Goal: Task Accomplishment & Management: Use online tool/utility

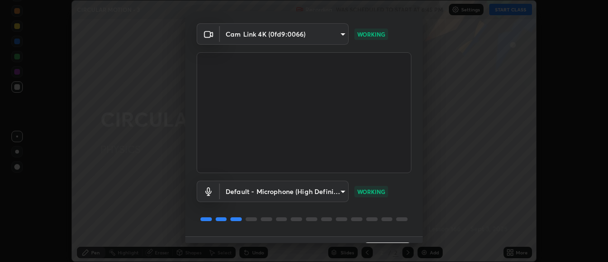
scroll to position [50, 0]
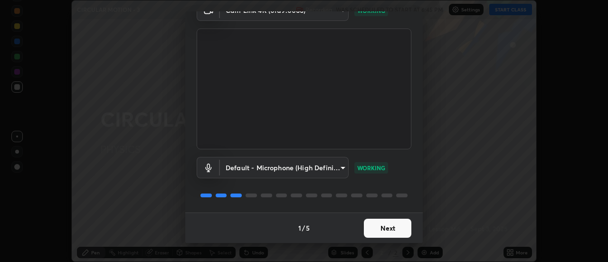
click at [383, 227] on button "Next" at bounding box center [387, 227] width 47 height 19
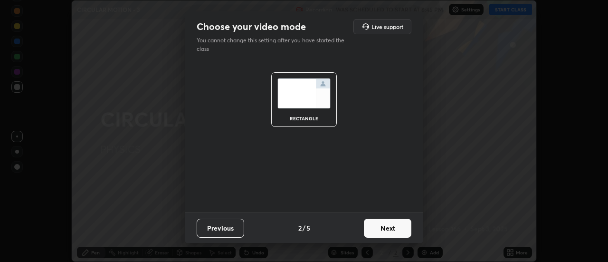
scroll to position [0, 0]
click at [385, 228] on button "Next" at bounding box center [387, 227] width 47 height 19
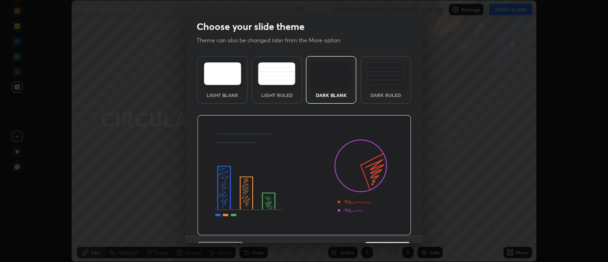
scroll to position [23, 0]
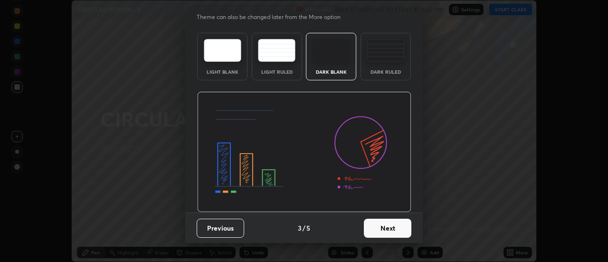
click at [379, 225] on button "Next" at bounding box center [387, 227] width 47 height 19
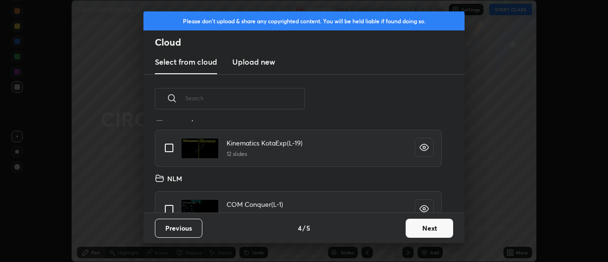
scroll to position [545, 0]
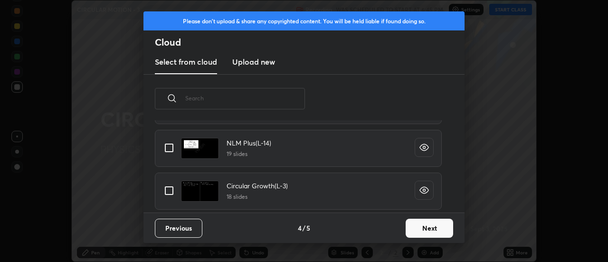
click at [167, 191] on input "grid" at bounding box center [169, 190] width 20 height 20
checkbox input "true"
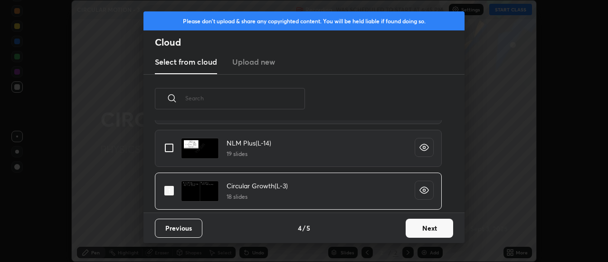
click at [424, 228] on button "Next" at bounding box center [429, 227] width 47 height 19
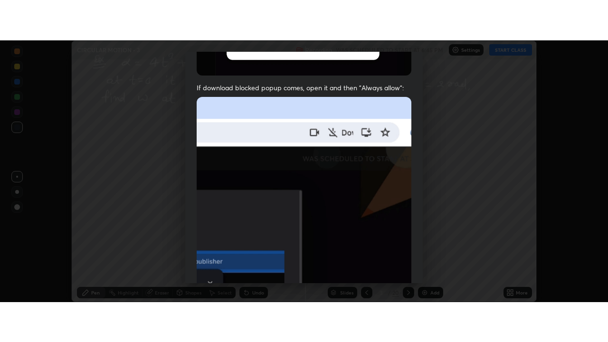
scroll to position [244, 0]
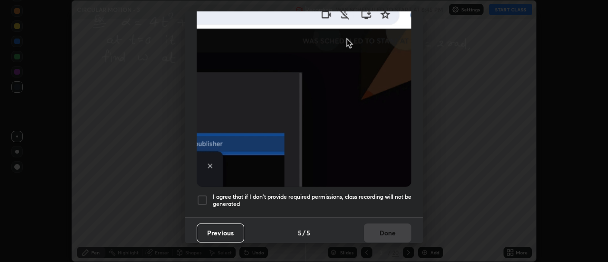
click at [200, 194] on div at bounding box center [202, 199] width 11 height 11
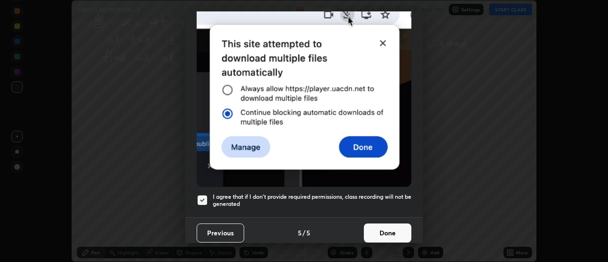
click at [385, 226] on button "Done" at bounding box center [387, 232] width 47 height 19
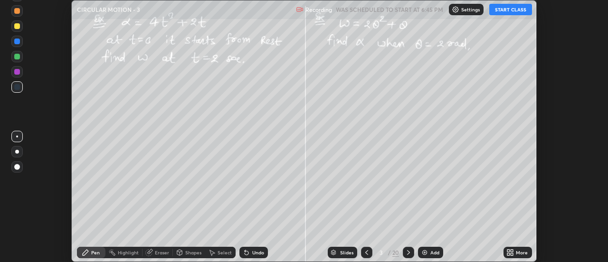
click at [501, 12] on button "START CLASS" at bounding box center [510, 9] width 43 height 11
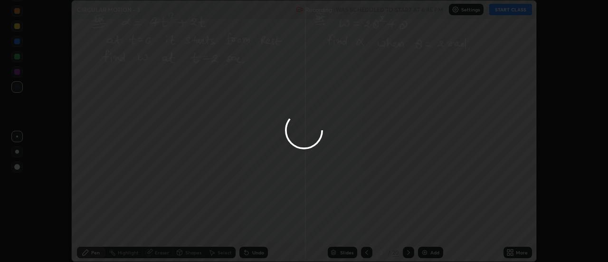
click at [509, 254] on icon at bounding box center [508, 254] width 2 height 2
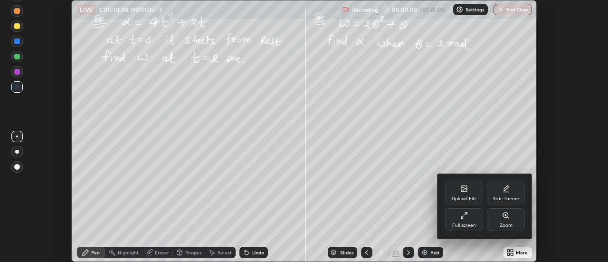
click at [472, 223] on div "Full screen" at bounding box center [464, 225] width 24 height 5
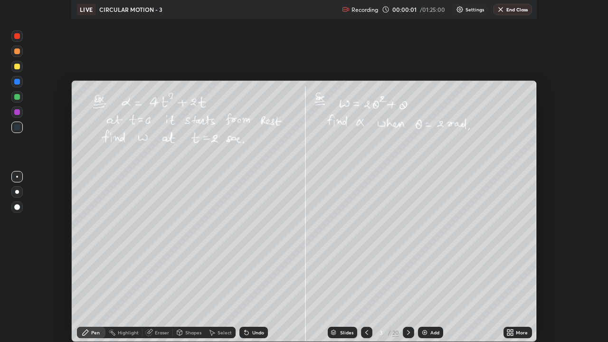
scroll to position [342, 608]
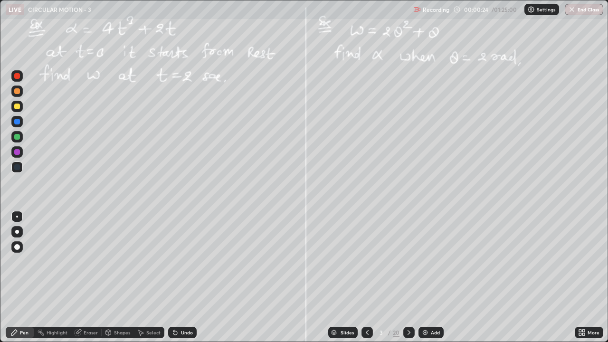
click at [20, 108] on div at bounding box center [16, 106] width 11 height 11
click at [18, 232] on div at bounding box center [17, 232] width 4 height 4
click at [189, 261] on div "Undo" at bounding box center [182, 332] width 28 height 11
click at [408, 261] on icon at bounding box center [409, 333] width 8 height 8
click at [192, 261] on div "Undo" at bounding box center [182, 332] width 28 height 11
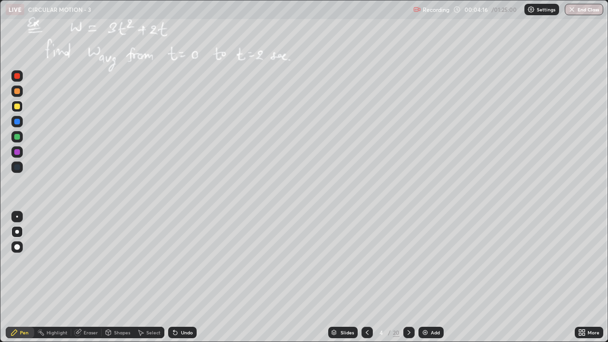
click at [193, 261] on div "Undo" at bounding box center [182, 332] width 28 height 11
click at [407, 261] on icon at bounding box center [409, 333] width 8 height 8
click at [434, 261] on div "Add" at bounding box center [435, 332] width 9 height 5
click at [407, 261] on icon at bounding box center [409, 333] width 8 height 8
click at [183, 261] on div "Undo" at bounding box center [187, 332] width 12 height 5
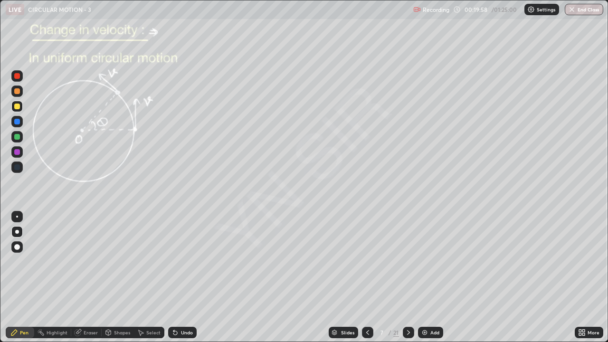
click at [59, 261] on div "Highlight" at bounding box center [57, 332] width 21 height 5
click at [17, 261] on icon at bounding box center [17, 303] width 6 height 0
click at [25, 261] on div "Pen" at bounding box center [24, 332] width 9 height 5
click at [406, 261] on icon at bounding box center [409, 333] width 8 height 8
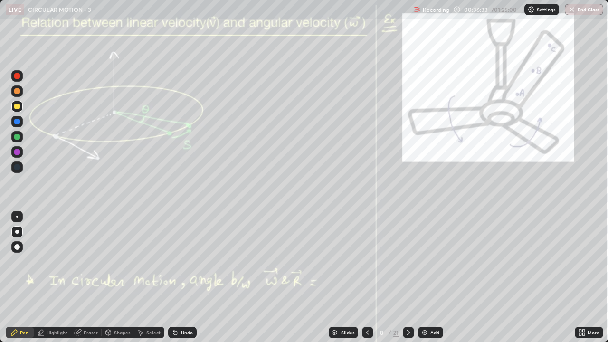
click at [407, 261] on icon at bounding box center [409, 333] width 8 height 8
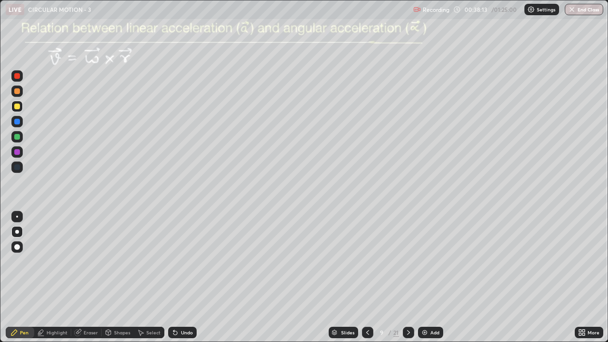
click at [367, 261] on icon at bounding box center [368, 333] width 8 height 8
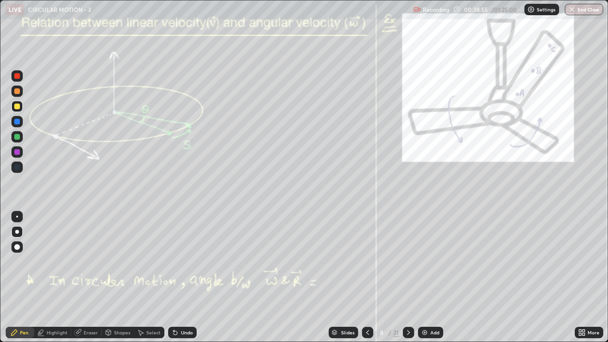
click at [407, 261] on icon at bounding box center [409, 333] width 8 height 8
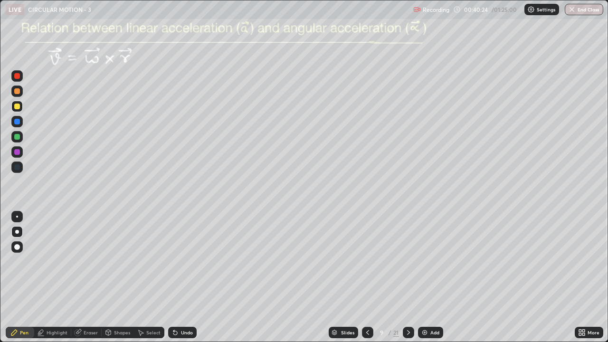
click at [193, 261] on div "Undo" at bounding box center [182, 332] width 28 height 11
click at [191, 261] on div "Undo" at bounding box center [187, 332] width 12 height 5
click at [191, 261] on div "Undo" at bounding box center [182, 332] width 28 height 11
click at [193, 261] on div "Undo" at bounding box center [182, 332] width 28 height 11
click at [192, 261] on div "Undo" at bounding box center [182, 332] width 28 height 11
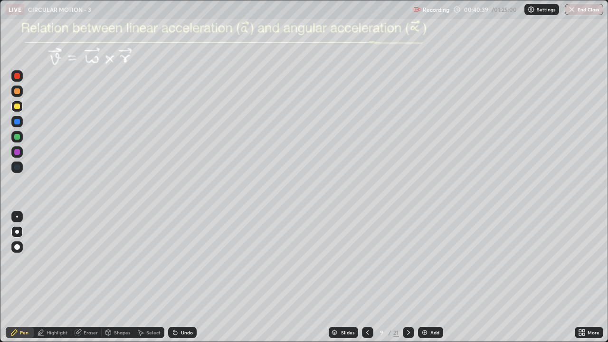
click at [192, 261] on div "Undo" at bounding box center [182, 332] width 28 height 11
click at [190, 261] on div "Undo" at bounding box center [182, 332] width 28 height 11
click at [191, 261] on div "Undo" at bounding box center [182, 332] width 28 height 11
click at [190, 261] on div "Undo" at bounding box center [182, 332] width 28 height 11
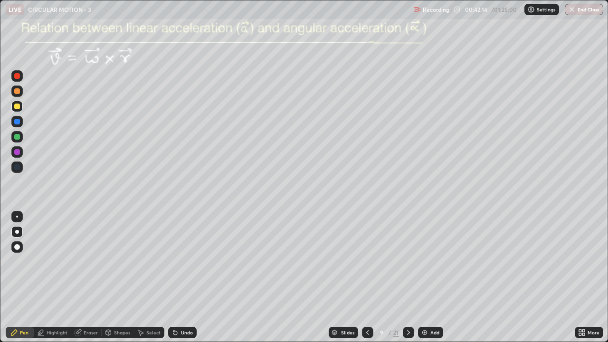
click at [184, 261] on div "Undo" at bounding box center [187, 332] width 12 height 5
click at [188, 261] on div "Undo" at bounding box center [187, 332] width 12 height 5
click at [187, 261] on div "Undo" at bounding box center [182, 332] width 28 height 11
click at [184, 261] on div "Undo" at bounding box center [182, 332] width 28 height 11
click at [144, 261] on div "Select" at bounding box center [149, 332] width 30 height 11
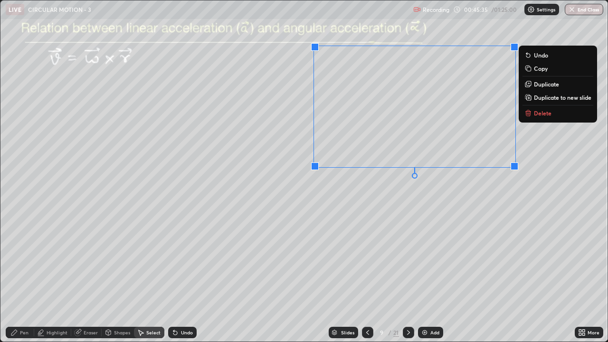
click at [536, 68] on p "Copy" at bounding box center [541, 69] width 14 height 8
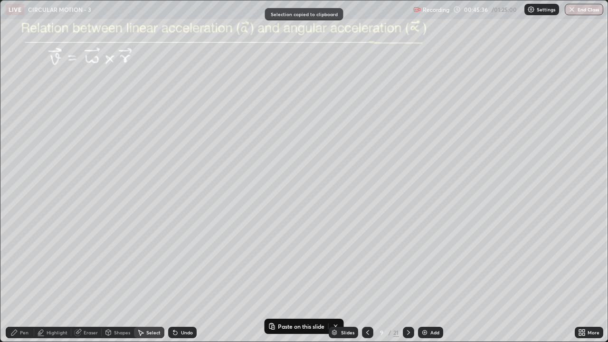
click at [489, 261] on div "0 ° Undo Copy Paste here Duplicate Duplicate to new slide Delete" at bounding box center [303, 170] width 607 height 341
click at [407, 261] on icon at bounding box center [409, 333] width 8 height 8
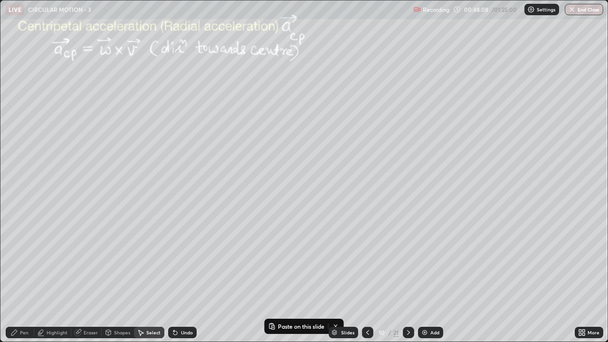
click at [26, 261] on div "Pen" at bounding box center [20, 332] width 28 height 11
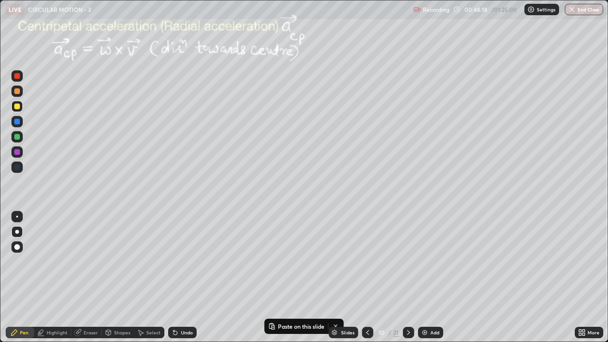
click at [20, 138] on div at bounding box center [16, 136] width 11 height 11
click at [20, 94] on div at bounding box center [16, 90] width 11 height 11
click at [17, 107] on div at bounding box center [17, 107] width 6 height 6
click at [367, 261] on icon at bounding box center [368, 333] width 8 height 8
click at [406, 261] on icon at bounding box center [409, 333] width 8 height 8
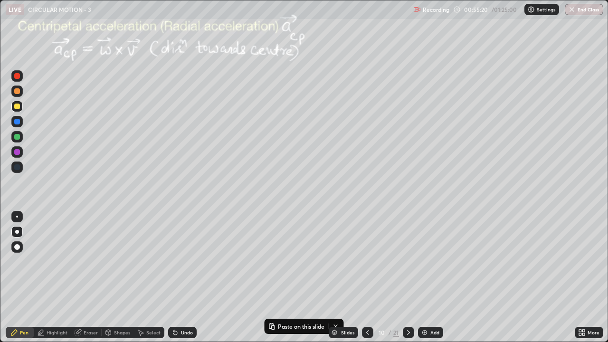
click at [407, 261] on icon at bounding box center [409, 333] width 8 height 8
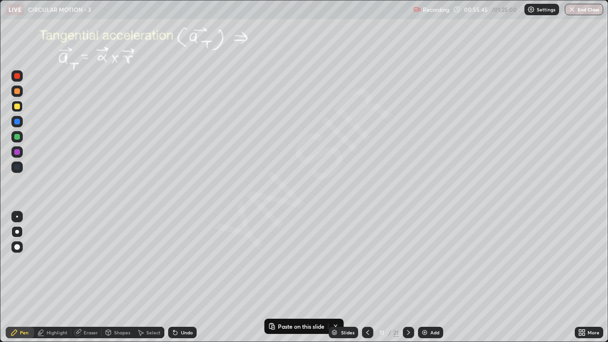
click at [187, 261] on div "Undo" at bounding box center [182, 332] width 28 height 11
click at [186, 261] on div "Undo" at bounding box center [182, 332] width 28 height 11
click at [185, 261] on div "Undo" at bounding box center [187, 332] width 12 height 5
click at [19, 136] on div at bounding box center [17, 137] width 6 height 6
click at [17, 96] on div at bounding box center [16, 90] width 11 height 11
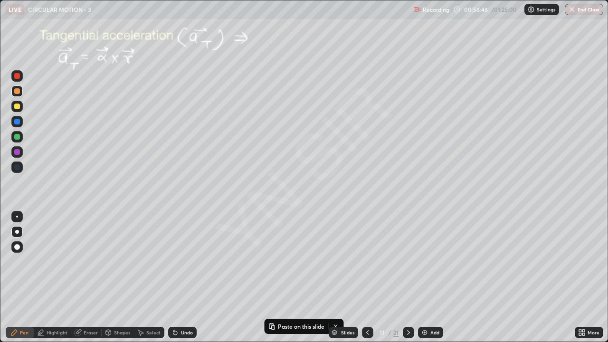
click at [18, 138] on div at bounding box center [17, 137] width 6 height 6
click at [21, 109] on div at bounding box center [16, 106] width 11 height 11
click at [187, 261] on div "Undo" at bounding box center [187, 332] width 12 height 5
click at [367, 261] on icon at bounding box center [368, 333] width 8 height 8
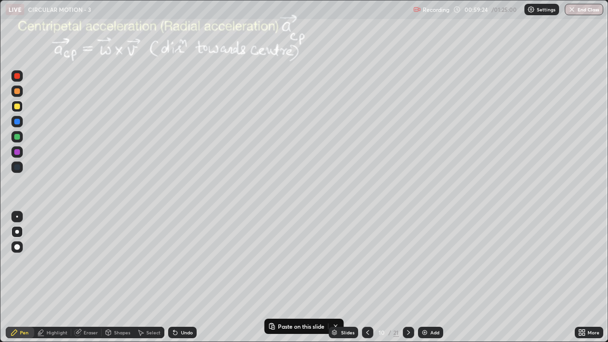
click at [407, 261] on icon at bounding box center [409, 333] width 8 height 8
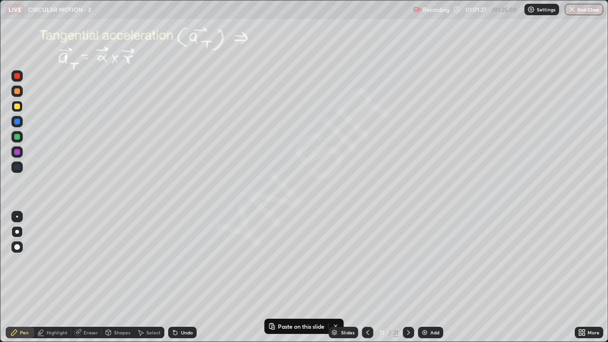
click at [365, 261] on icon at bounding box center [368, 333] width 8 height 8
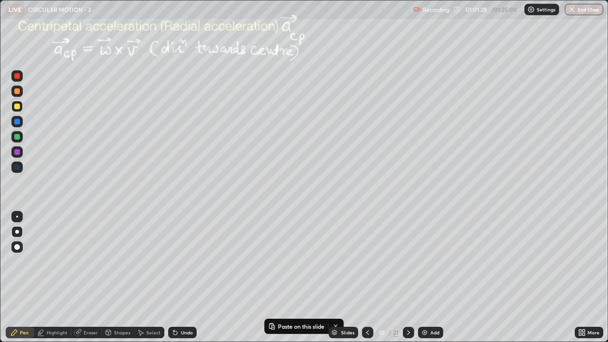
click at [367, 261] on icon at bounding box center [368, 333] width 8 height 8
click at [407, 261] on icon at bounding box center [409, 333] width 8 height 8
click at [411, 261] on div at bounding box center [408, 332] width 11 height 11
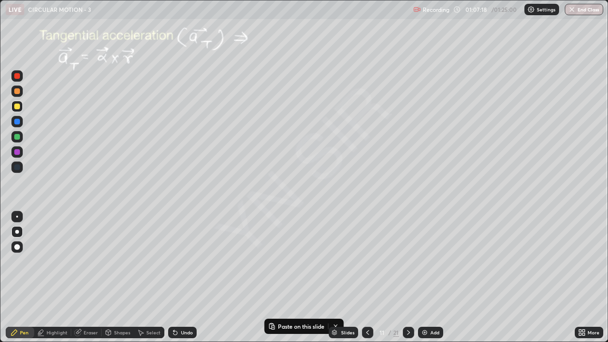
click at [431, 261] on div "Add" at bounding box center [434, 332] width 9 height 5
click at [19, 164] on div at bounding box center [16, 166] width 11 height 11
click at [19, 107] on div at bounding box center [17, 107] width 6 height 6
click at [406, 261] on icon at bounding box center [409, 333] width 8 height 8
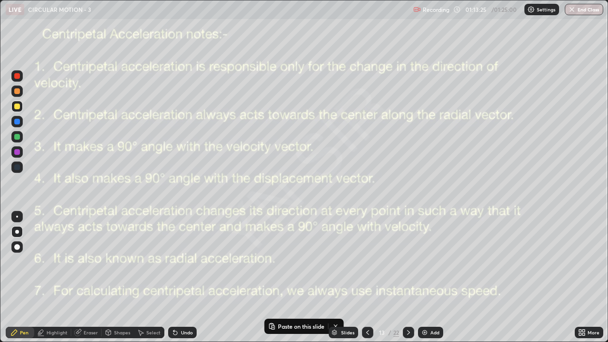
click at [408, 261] on icon at bounding box center [408, 332] width 3 height 5
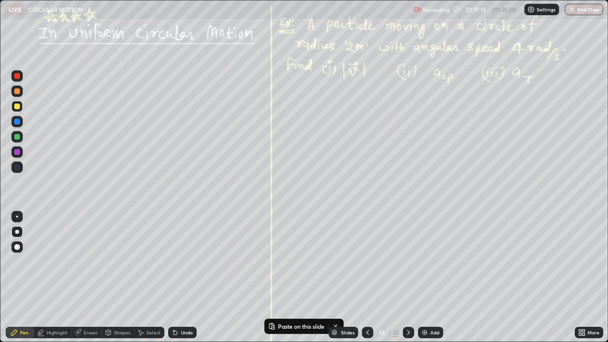
click at [191, 261] on div "Undo" at bounding box center [182, 332] width 28 height 11
click at [189, 261] on div "Undo" at bounding box center [187, 332] width 12 height 5
click at [193, 261] on div "Undo" at bounding box center [182, 332] width 28 height 11
click at [408, 261] on icon at bounding box center [409, 333] width 8 height 8
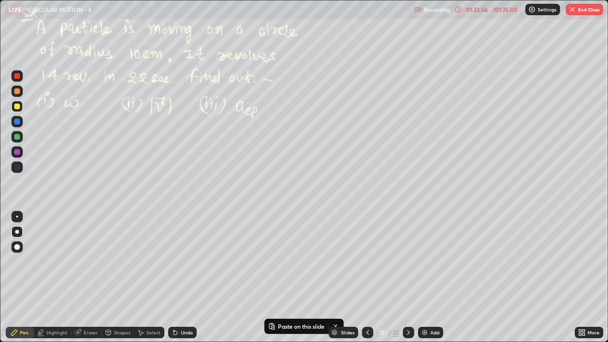
click at [407, 261] on icon at bounding box center [409, 333] width 8 height 8
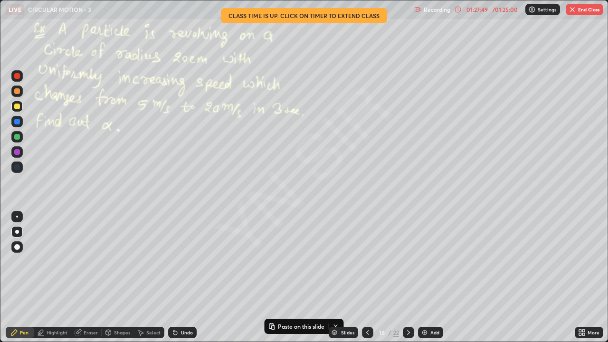
click at [408, 261] on icon at bounding box center [408, 332] width 3 height 5
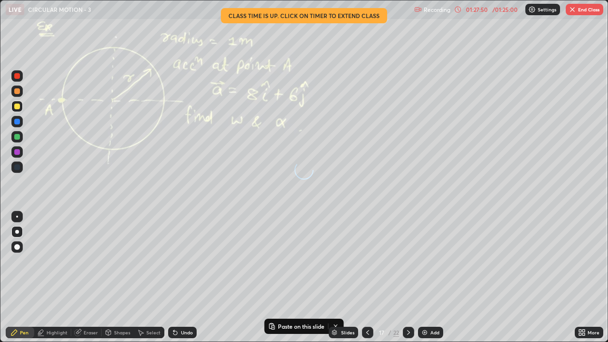
click at [408, 261] on icon at bounding box center [409, 333] width 8 height 8
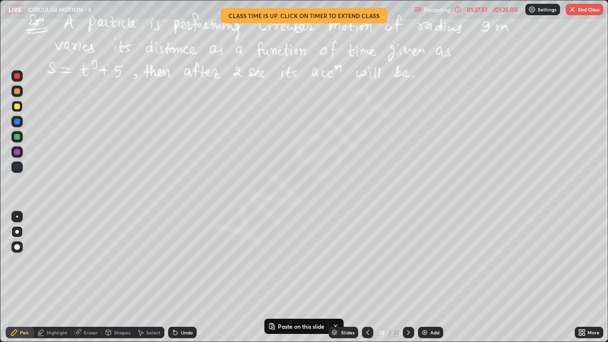
click at [409, 261] on icon at bounding box center [409, 333] width 8 height 8
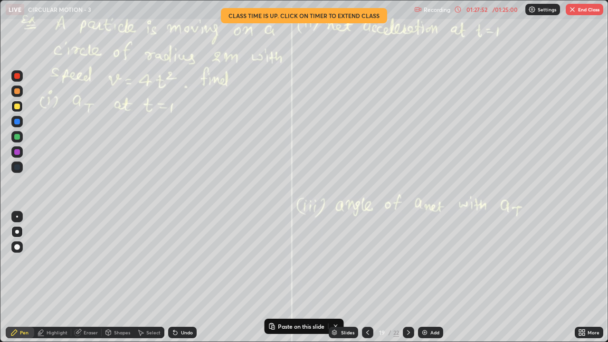
click at [407, 261] on icon at bounding box center [409, 333] width 8 height 8
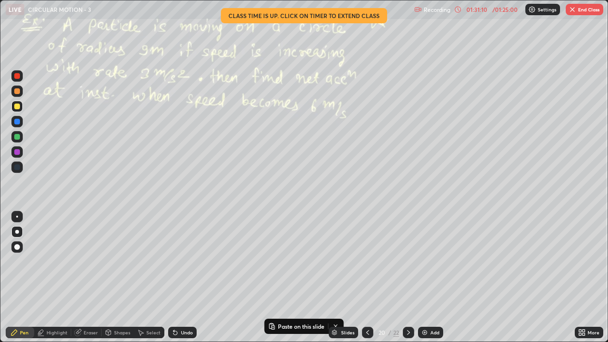
click at [474, 12] on div "01:31:10" at bounding box center [476, 10] width 27 height 6
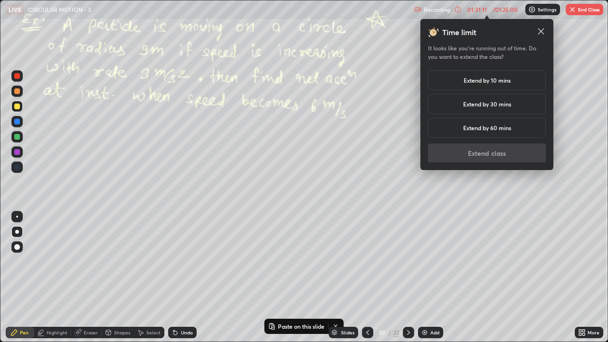
click at [475, 81] on h5 "Extend by 10 mins" at bounding box center [486, 80] width 47 height 9
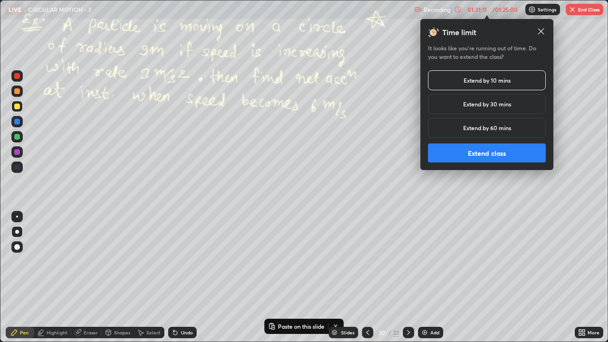
click at [472, 153] on button "Extend class" at bounding box center [487, 152] width 118 height 19
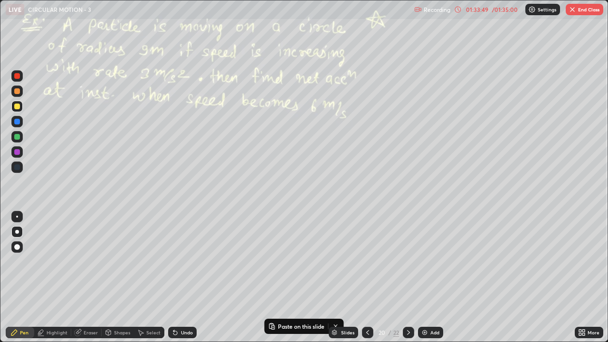
click at [579, 8] on button "End Class" at bounding box center [585, 9] width 38 height 11
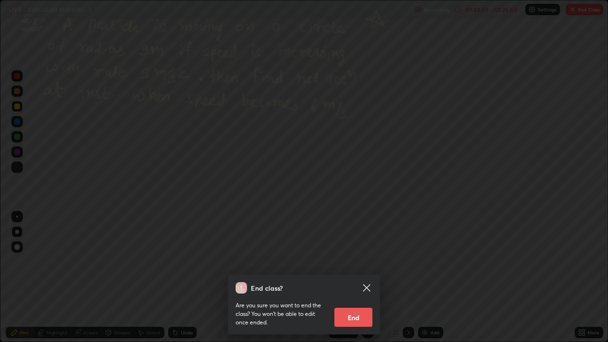
click at [358, 261] on button "End" at bounding box center [353, 317] width 38 height 19
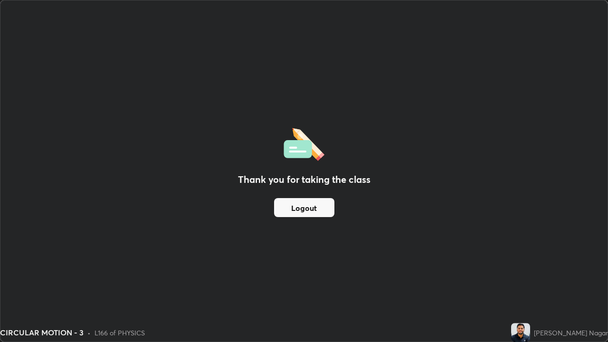
click at [327, 208] on button "Logout" at bounding box center [304, 207] width 60 height 19
